Goal: Information Seeking & Learning: Understand process/instructions

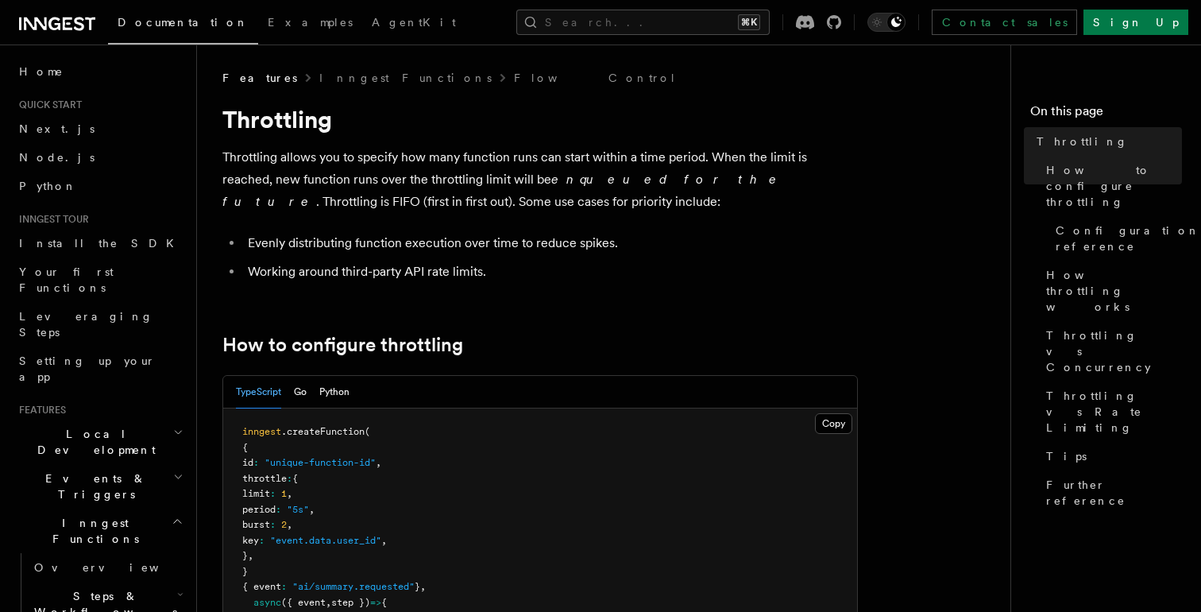
click at [291, 109] on h1 "Throttling" at bounding box center [540, 119] width 636 height 29
click at [259, 155] on p "Throttling allows you to specify how many function runs can start within a time…" at bounding box center [540, 179] width 636 height 67
copy p "Throttling"
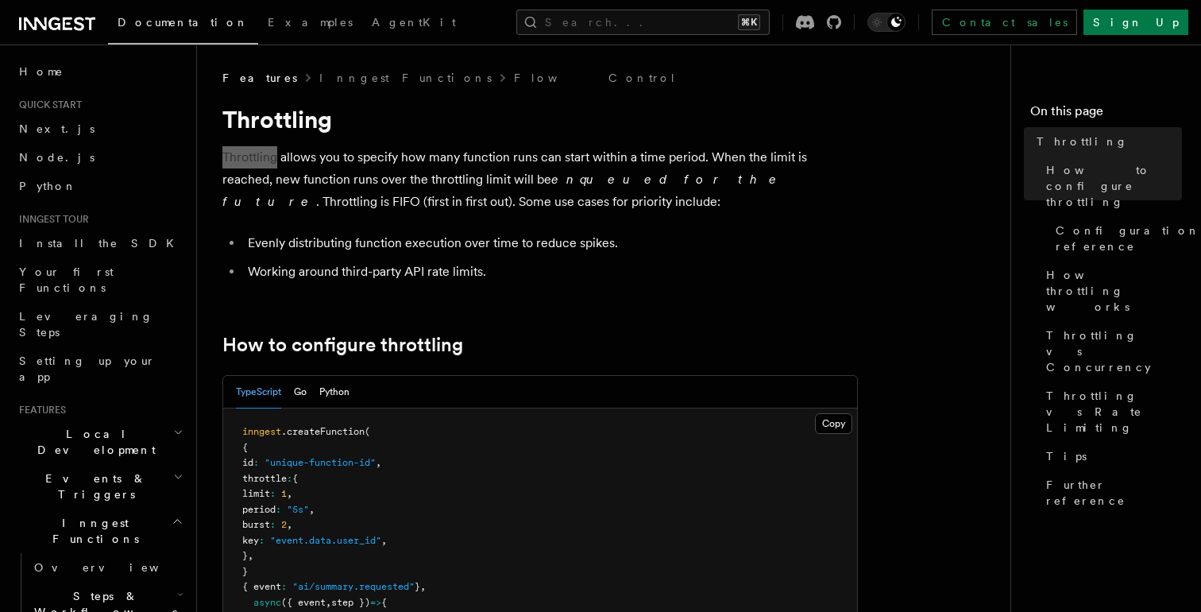
scroll to position [82, 0]
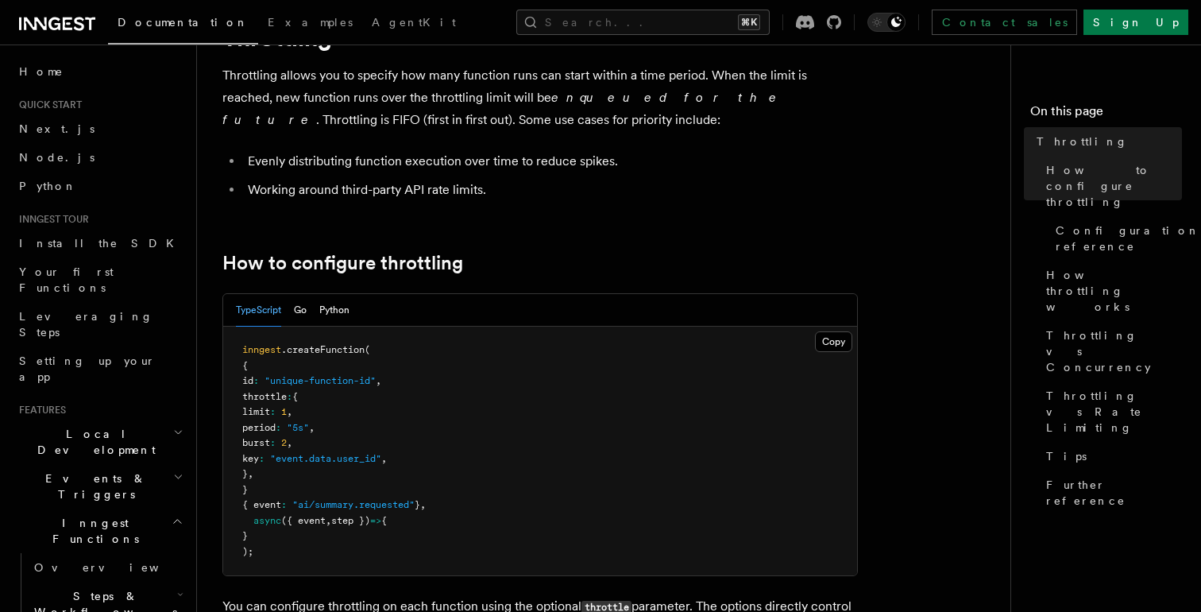
click at [425, 196] on li "Working around third-party API rate limits." at bounding box center [550, 190] width 615 height 22
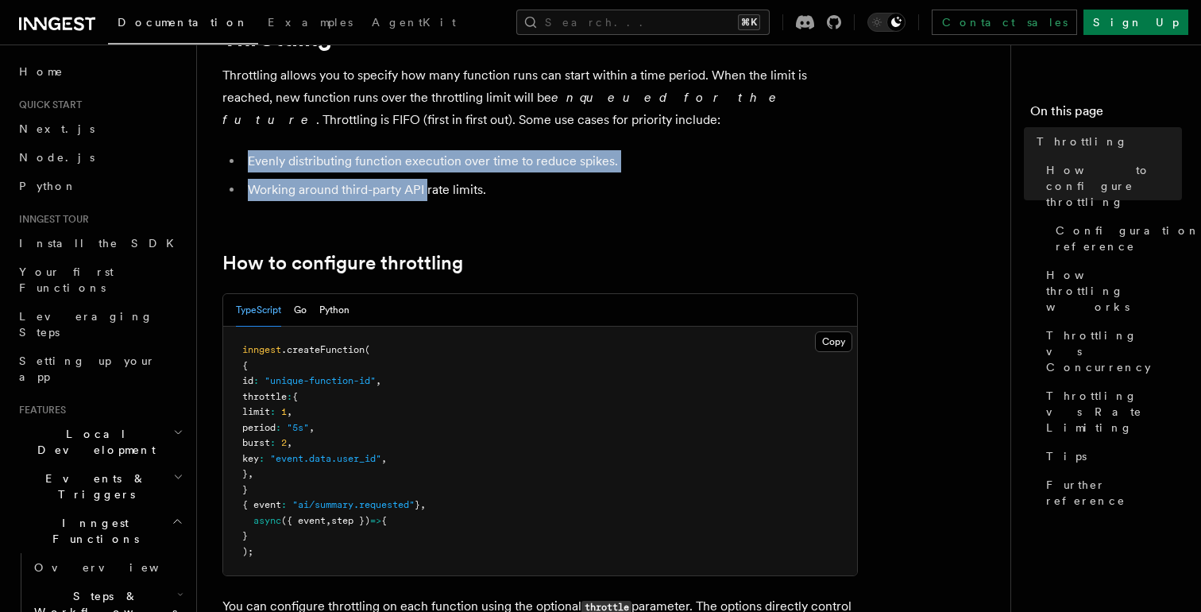
drag, startPoint x: 425, startPoint y: 196, endPoint x: 412, endPoint y: 138, distance: 59.5
drag, startPoint x: 412, startPoint y: 138, endPoint x: 470, endPoint y: 220, distance: 100.8
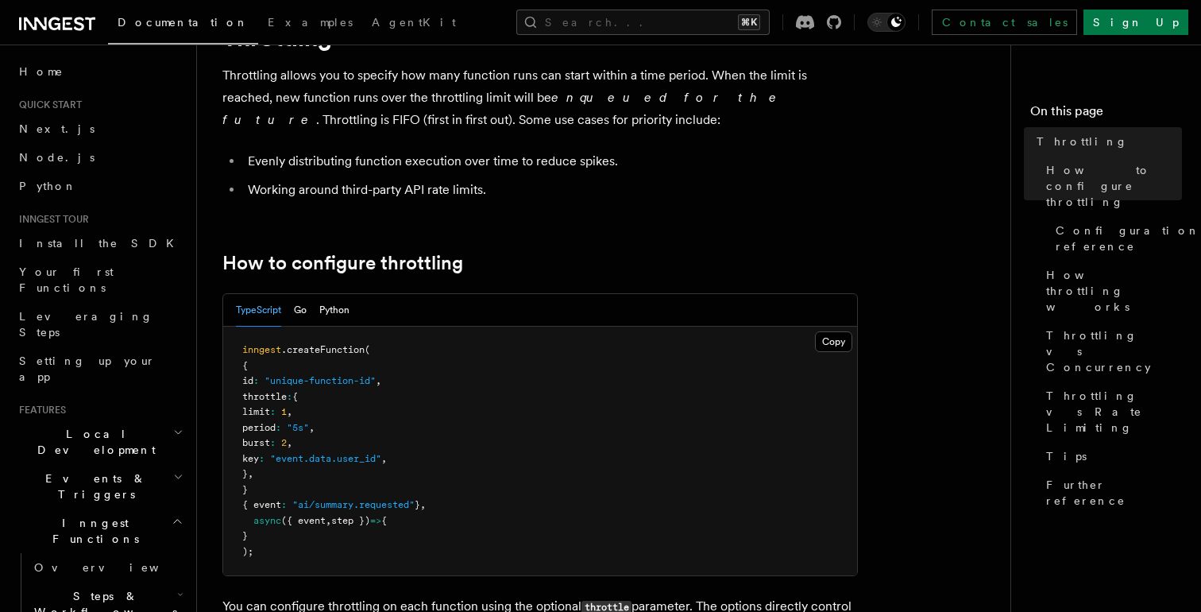
click at [594, 186] on li "Working around third-party API rate limits." at bounding box center [550, 190] width 615 height 22
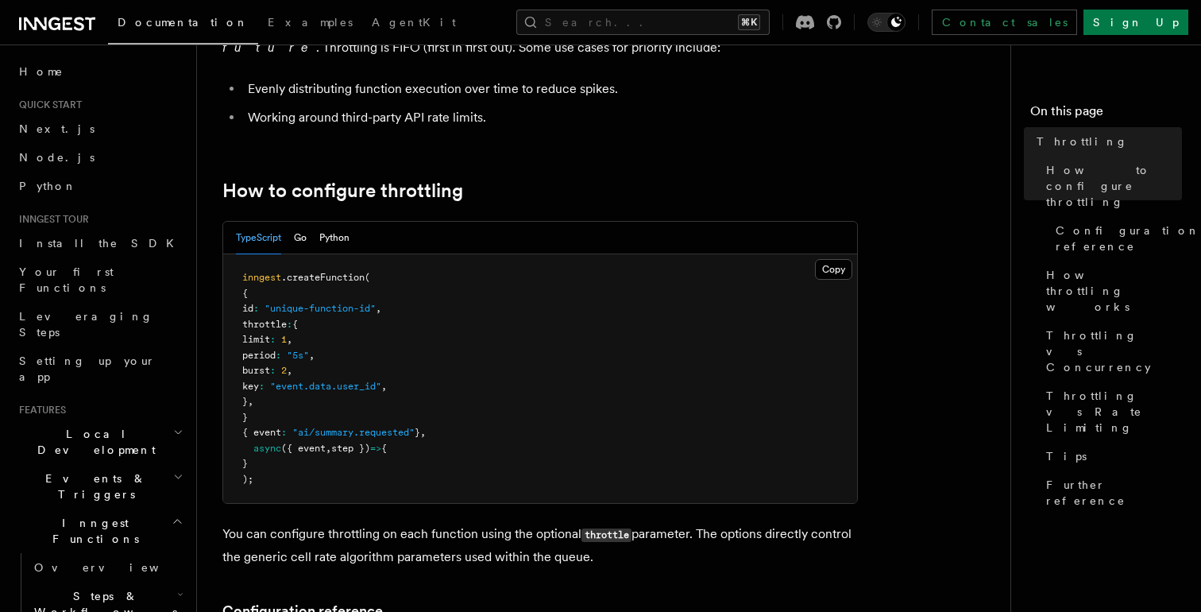
scroll to position [264, 0]
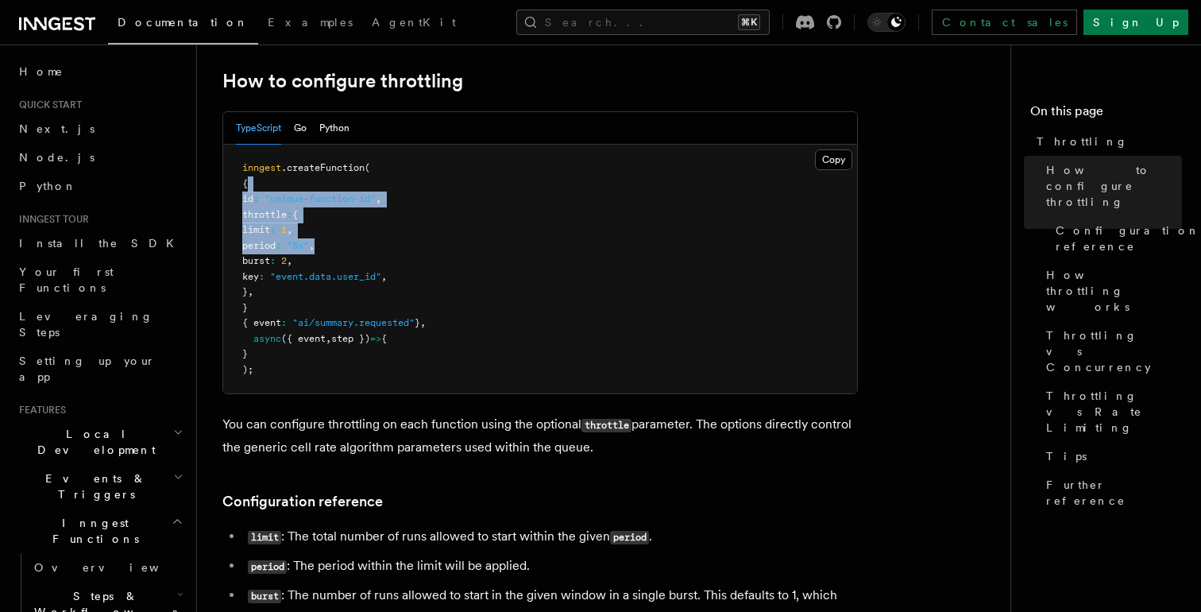
drag, startPoint x: 594, startPoint y: 180, endPoint x: 593, endPoint y: 249, distance: 69.1
click at [593, 249] on pre "inngest .createFunction ( { id : "unique-function-id" , throttle : { limit : 1 …" at bounding box center [540, 269] width 634 height 249
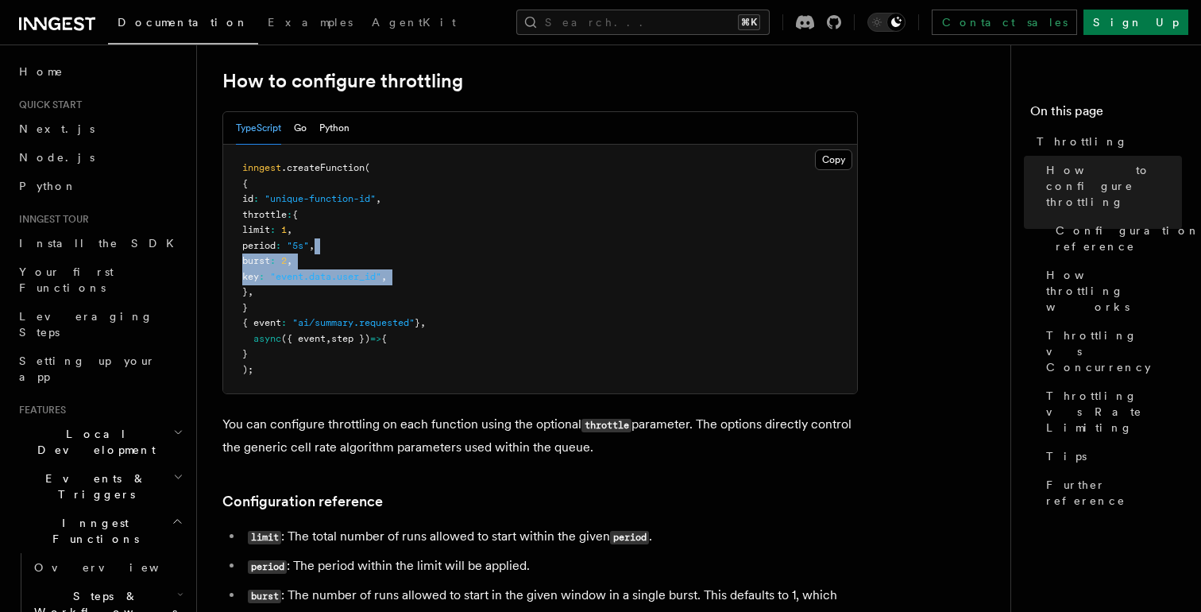
drag, startPoint x: 593, startPoint y: 249, endPoint x: 595, endPoint y: 274, distance: 25.5
click at [595, 274] on pre "inngest .createFunction ( { id : "unique-function-id" , throttle : { limit : 1 …" at bounding box center [540, 269] width 634 height 249
drag, startPoint x: 595, startPoint y: 274, endPoint x: 581, endPoint y: 226, distance: 49.8
click at [581, 226] on pre "inngest .createFunction ( { id : "unique-function-id" , throttle : { limit : 1 …" at bounding box center [540, 269] width 634 height 249
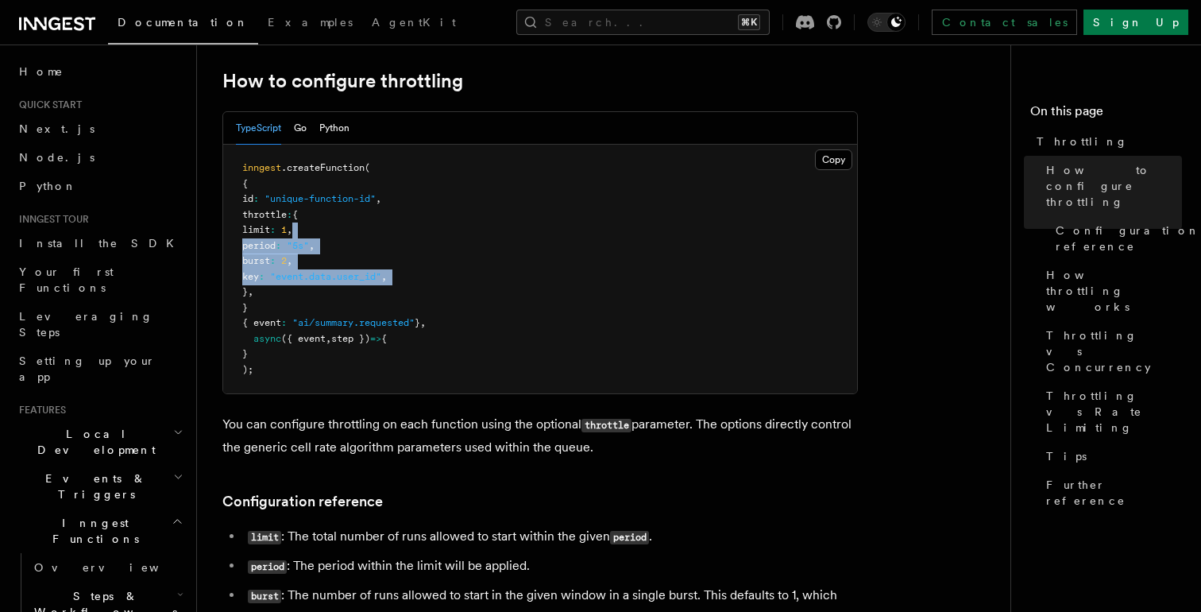
click at [581, 226] on pre "inngest .createFunction ( { id : "unique-function-id" , throttle : { limit : 1 …" at bounding box center [540, 269] width 634 height 249
drag, startPoint x: 581, startPoint y: 226, endPoint x: 593, endPoint y: 278, distance: 53.0
click at [593, 278] on pre "inngest .createFunction ( { id : "unique-function-id" , throttle : { limit : 1 …" at bounding box center [540, 269] width 634 height 249
drag, startPoint x: 554, startPoint y: 262, endPoint x: 538, endPoint y: 193, distance: 70.9
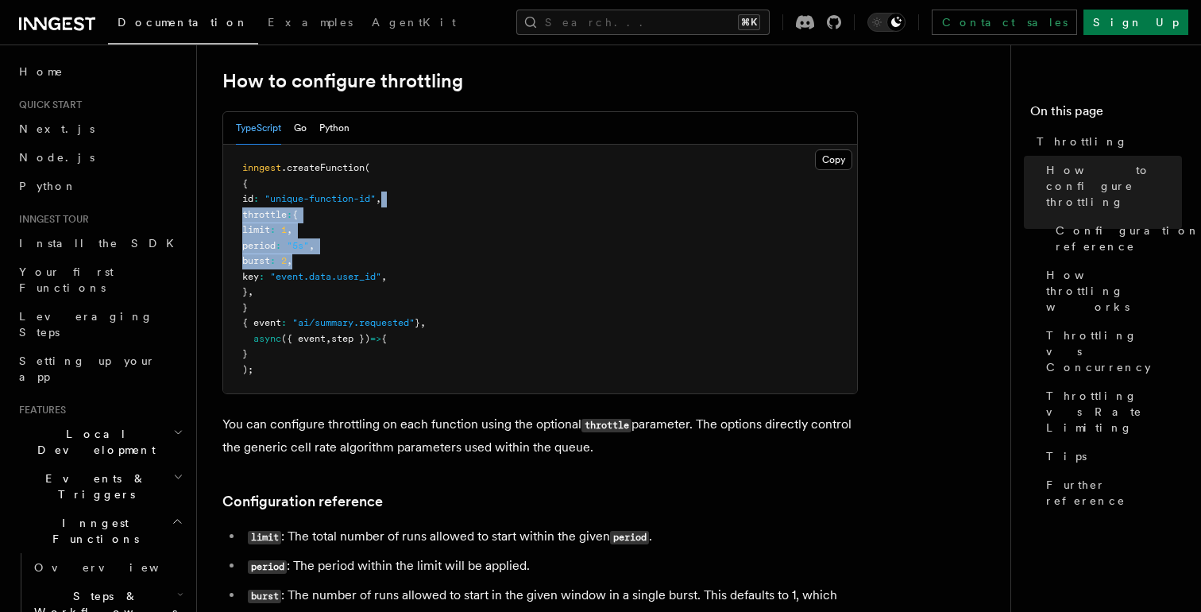
click at [538, 193] on pre "inngest .createFunction ( { id : "unique-function-id" , throttle : { limit : 1 …" at bounding box center [540, 269] width 634 height 249
drag, startPoint x: 516, startPoint y: 222, endPoint x: 533, endPoint y: 272, distance: 52.3
click at [533, 272] on pre "inngest .createFunction ( { id : "unique-function-id" , throttle : { limit : 1 …" at bounding box center [540, 269] width 634 height 249
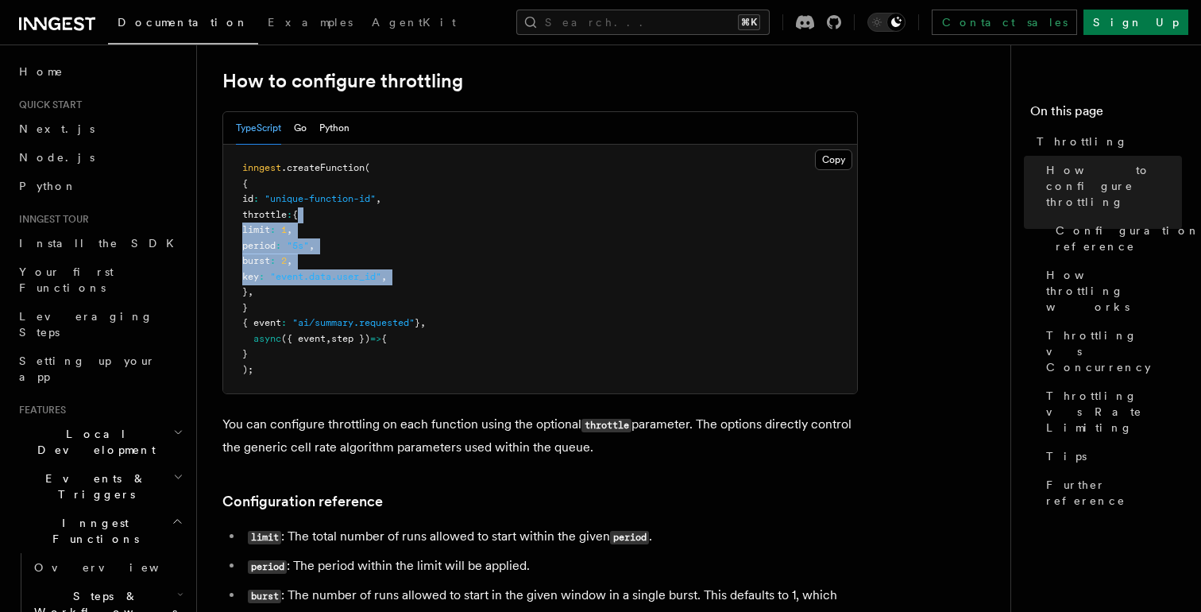
drag, startPoint x: 533, startPoint y: 272, endPoint x: 508, endPoint y: 220, distance: 57.2
click at [508, 220] on pre "inngest .createFunction ( { id : "unique-function-id" , throttle : { limit : 1 …" at bounding box center [540, 269] width 634 height 249
